Goal: Task Accomplishment & Management: Manage account settings

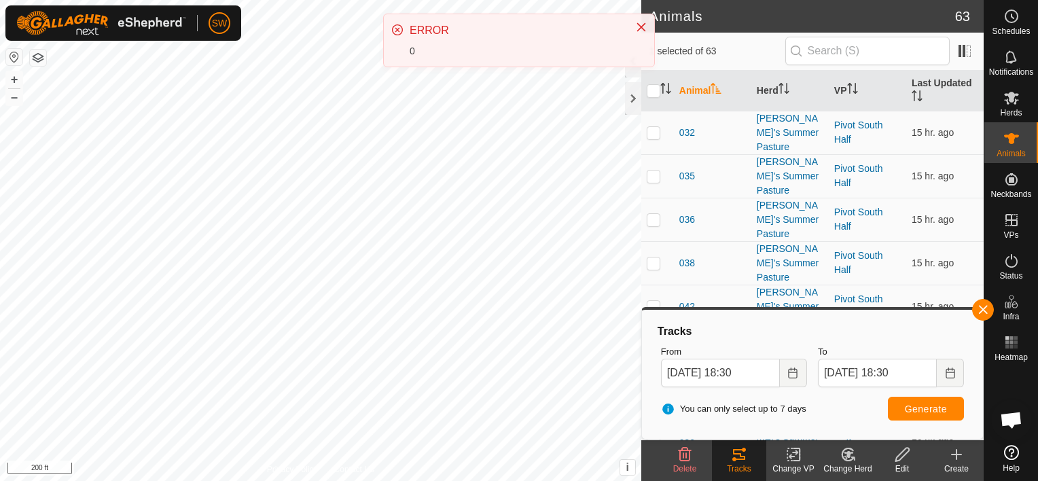
scroll to position [1661, 0]
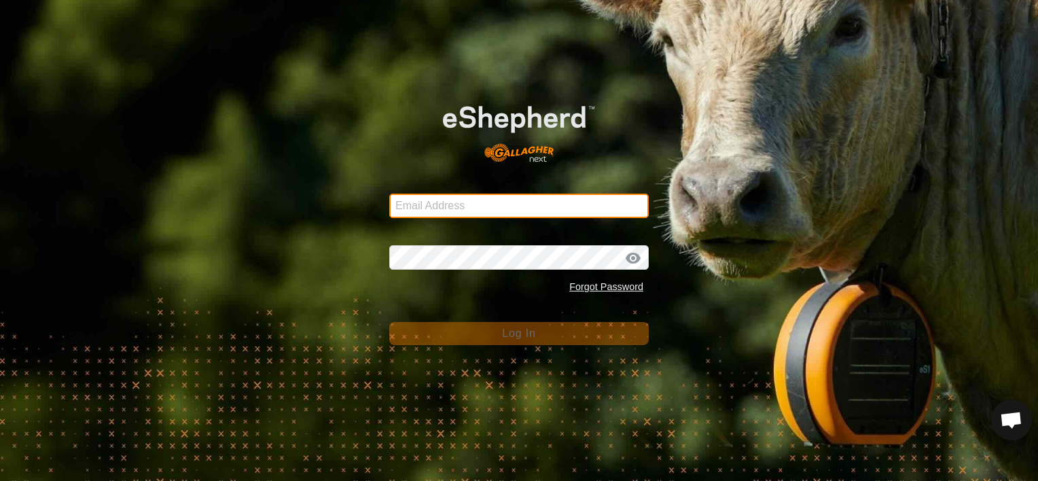
type input "[EMAIL_ADDRESS][DOMAIN_NAME]"
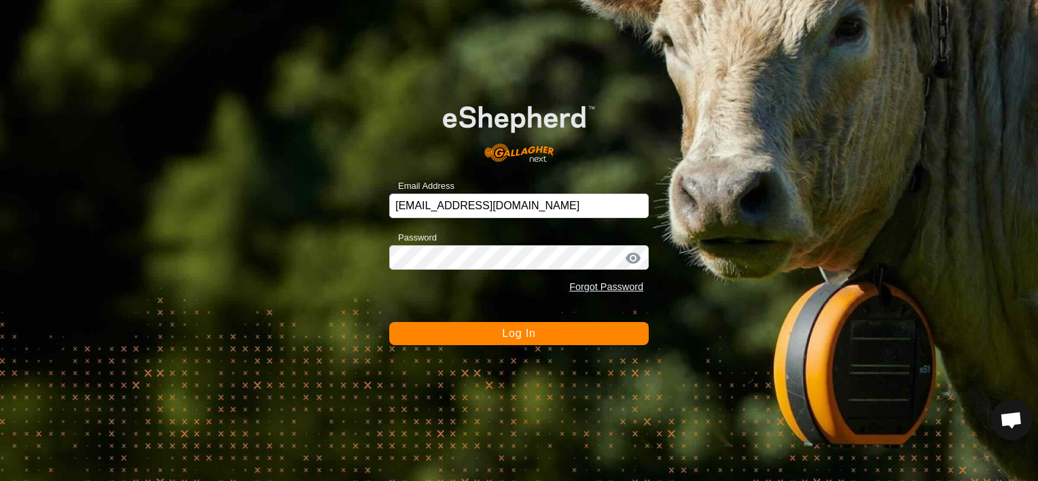
drag, startPoint x: 0, startPoint y: 0, endPoint x: 559, endPoint y: 340, distance: 654.4
click at [559, 340] on button "Log In" at bounding box center [519, 333] width 260 height 23
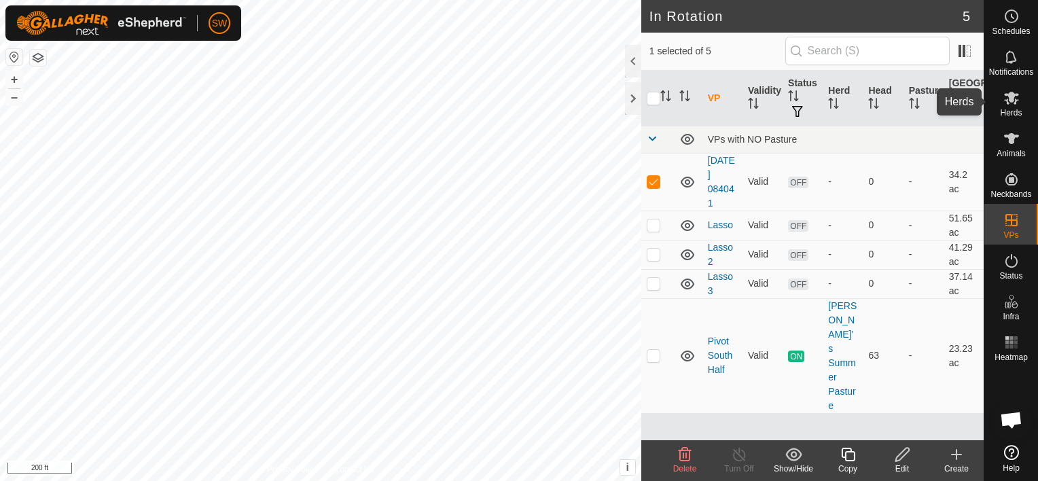
click at [1020, 109] on span "Herds" at bounding box center [1011, 113] width 22 height 8
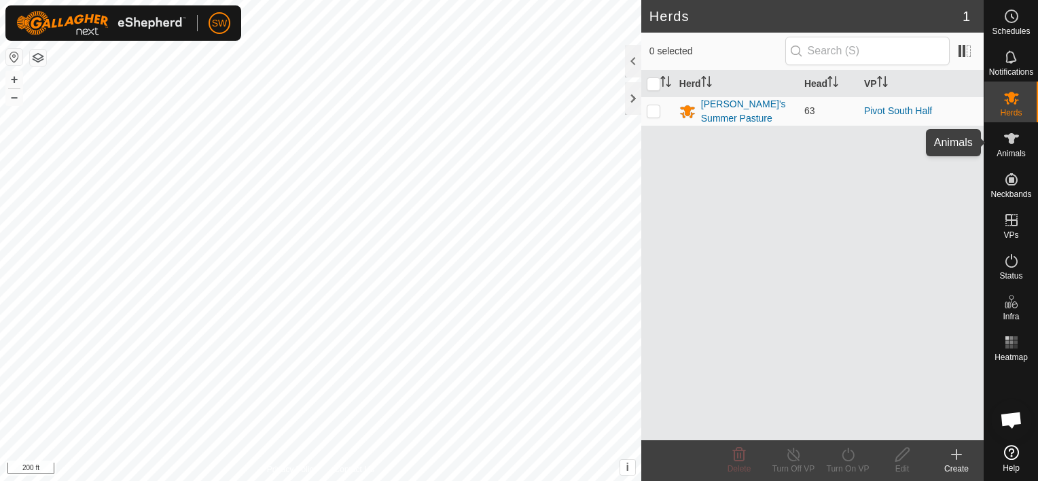
click at [994, 139] on div "Animals" at bounding box center [1012, 142] width 54 height 41
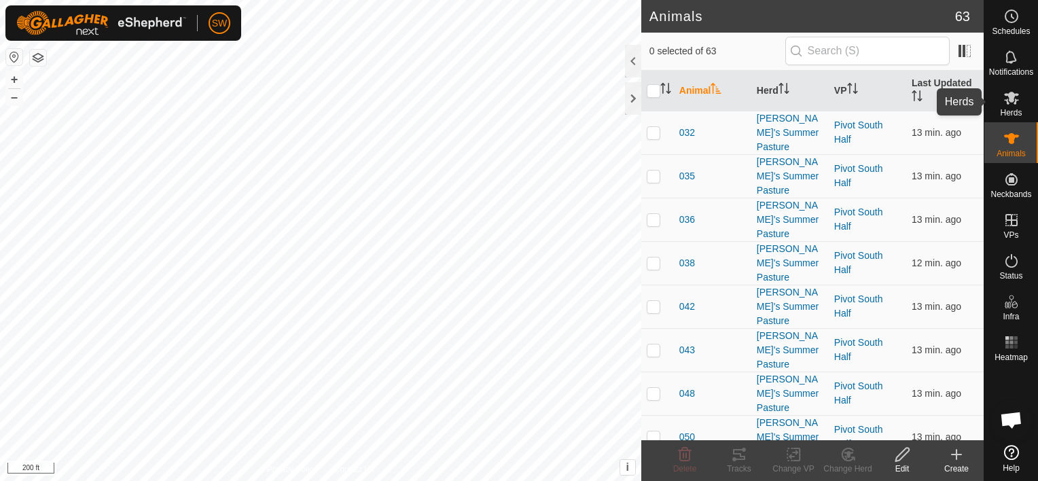
click at [1017, 111] on span "Herds" at bounding box center [1011, 113] width 22 height 8
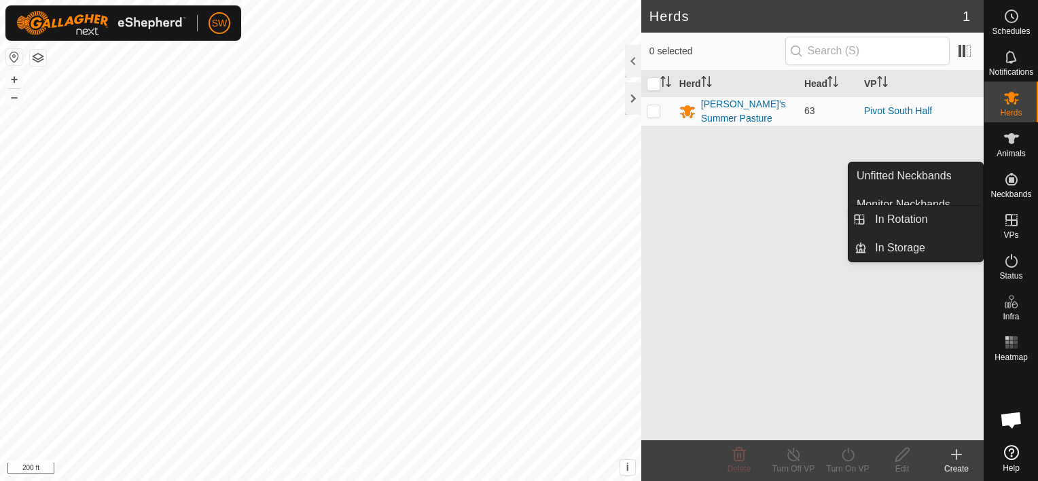
click at [1019, 230] on es-virtualpaddocks-svg-icon at bounding box center [1012, 220] width 24 height 22
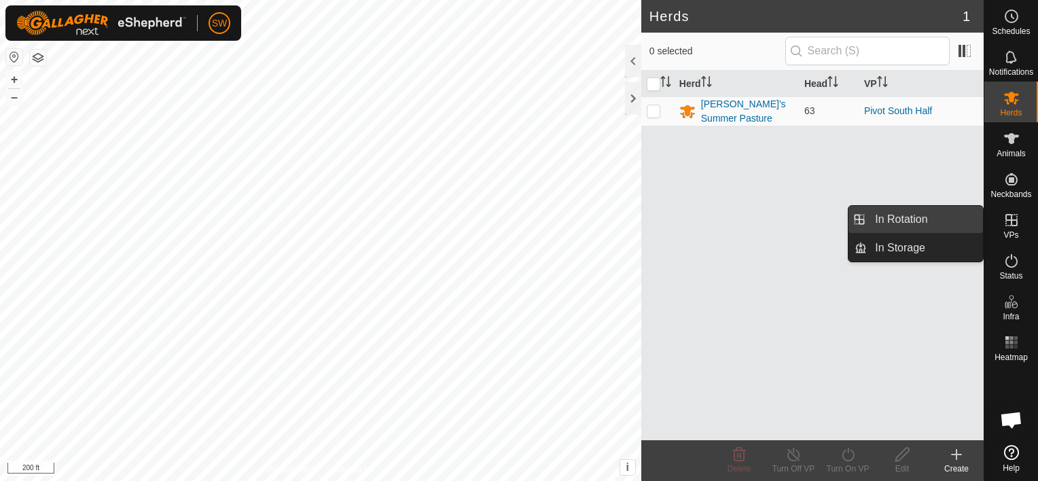
click at [937, 220] on link "In Rotation" at bounding box center [925, 219] width 116 height 27
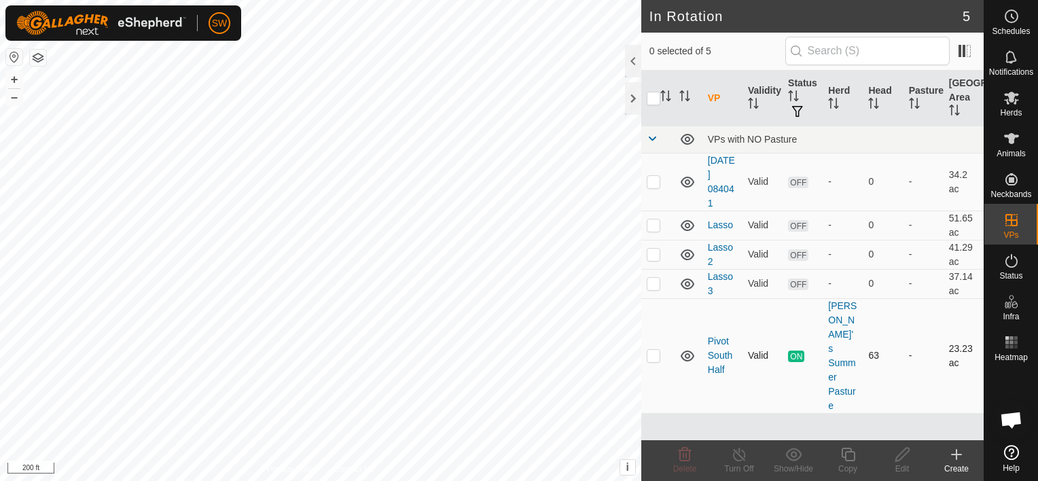
click at [661, 330] on td at bounding box center [658, 355] width 33 height 115
checkbox input "true"
click at [647, 350] on p-checkbox at bounding box center [654, 355] width 14 height 11
checkbox input "true"
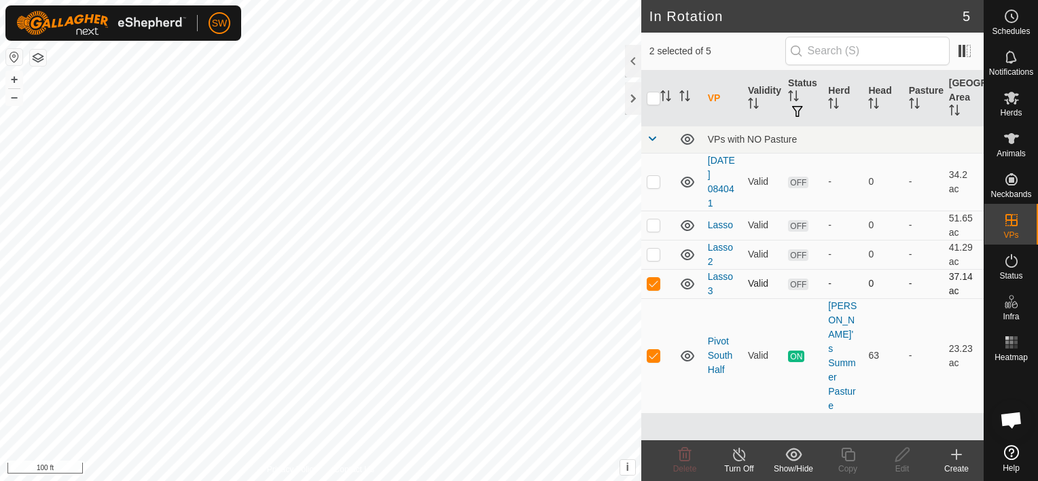
click at [653, 288] on td at bounding box center [658, 283] width 33 height 29
checkbox input "false"
click at [1011, 144] on icon at bounding box center [1012, 138] width 16 height 16
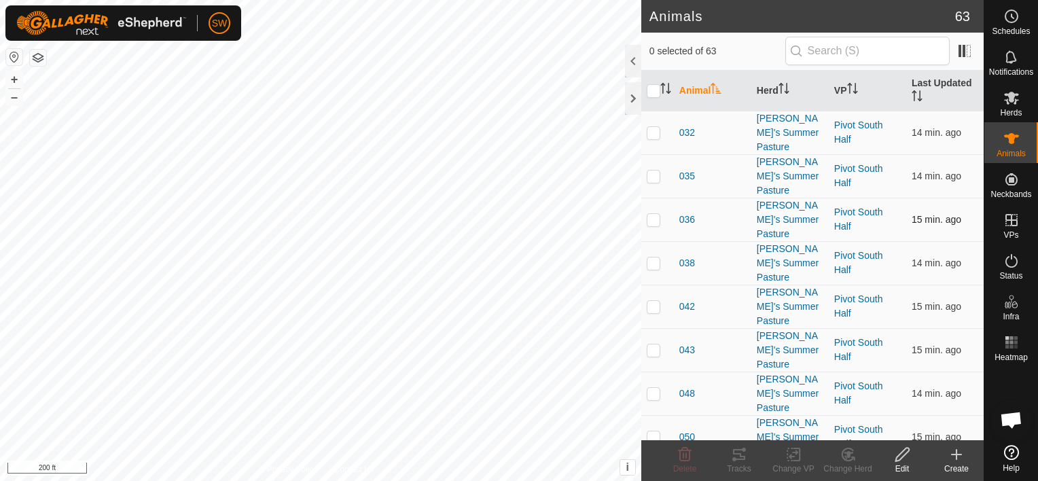
click at [661, 211] on td at bounding box center [658, 219] width 33 height 43
checkbox input "true"
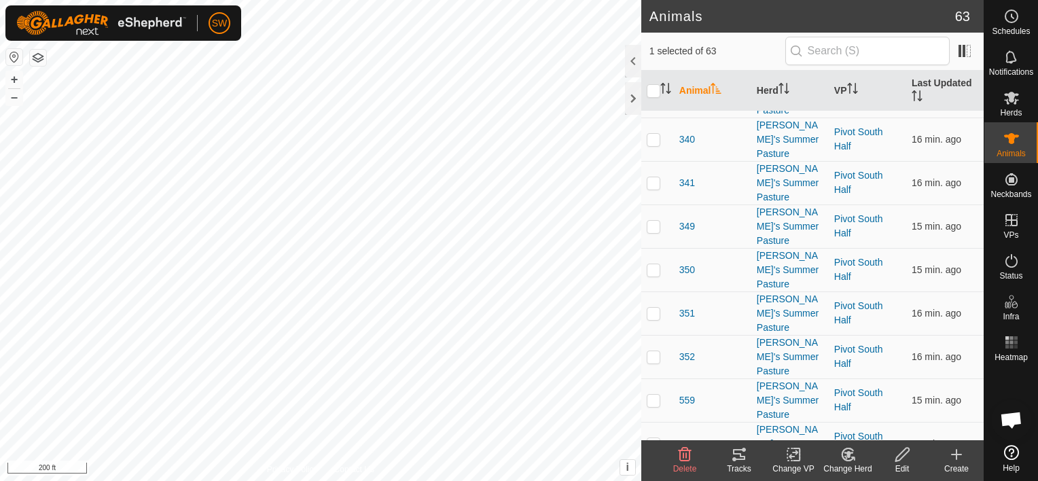
scroll to position [1818, 0]
drag, startPoint x: 653, startPoint y: 262, endPoint x: 669, endPoint y: 245, distance: 23.6
click at [669, 249] on td at bounding box center [658, 270] width 33 height 43
checkbox input "true"
checkbox input "false"
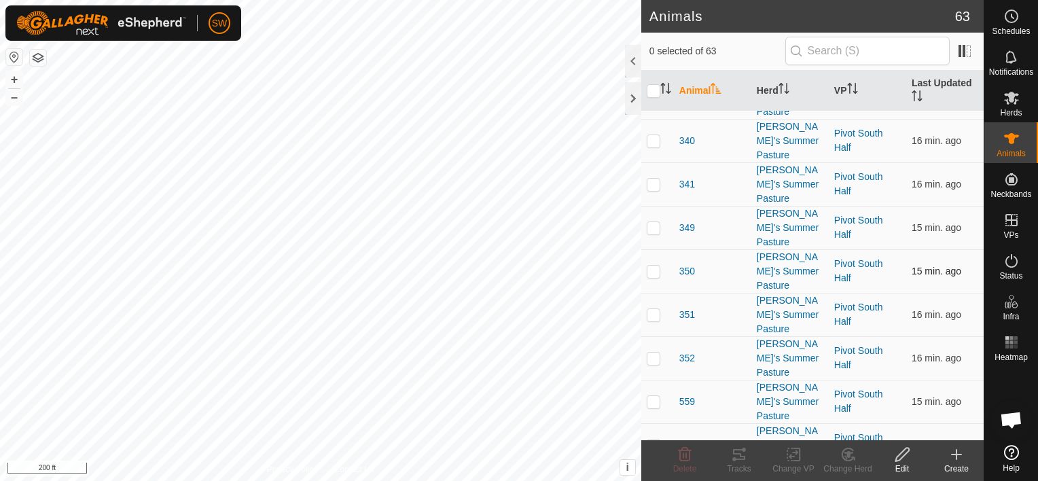
click at [658, 266] on p-tablecheckbox at bounding box center [654, 271] width 14 height 11
checkbox input "true"
click at [739, 465] on div "Tracks" at bounding box center [739, 469] width 54 height 12
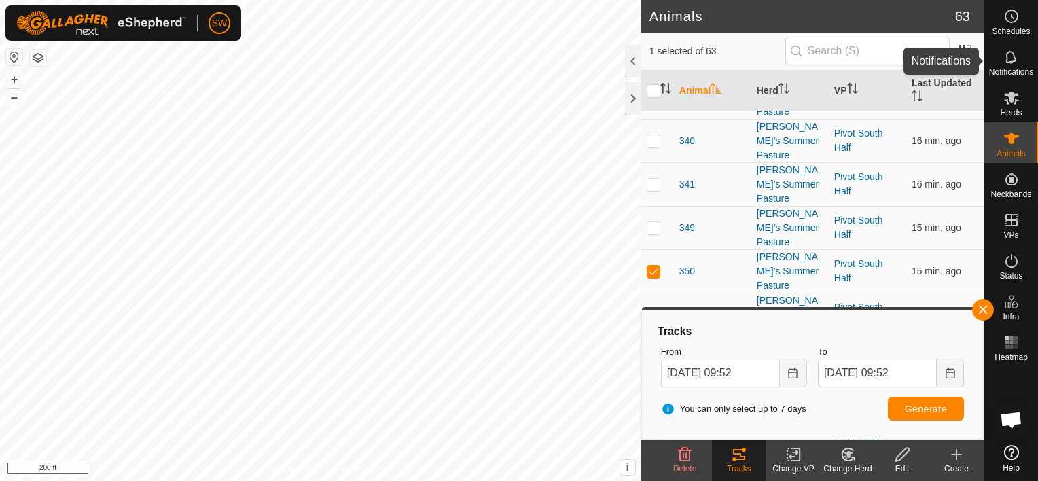
click at [1026, 57] on div "Notifications" at bounding box center [1012, 61] width 54 height 41
